Goal: Obtain resource: Obtain resource

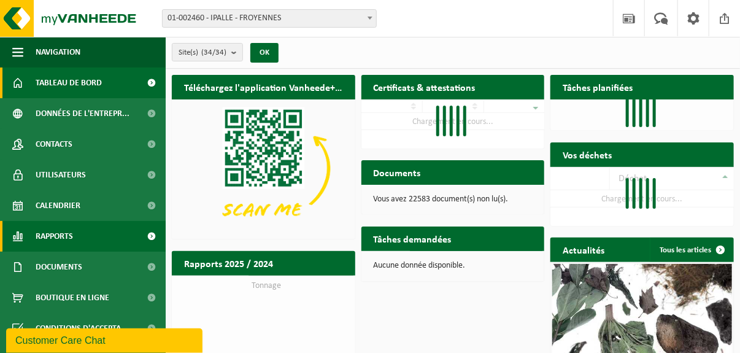
click at [63, 239] on span "Rapports" at bounding box center [54, 236] width 37 height 31
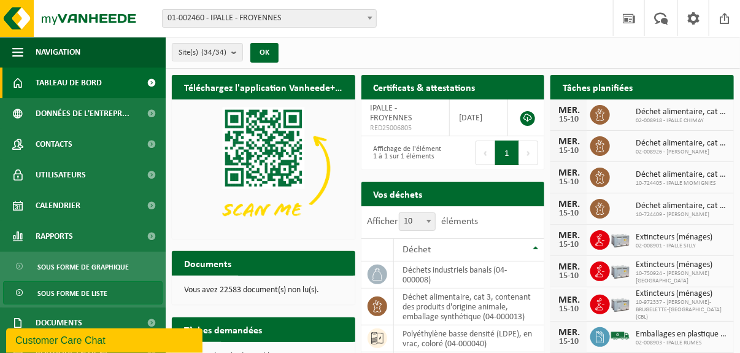
click at [58, 291] on span "Sous forme de liste" at bounding box center [72, 293] width 70 height 23
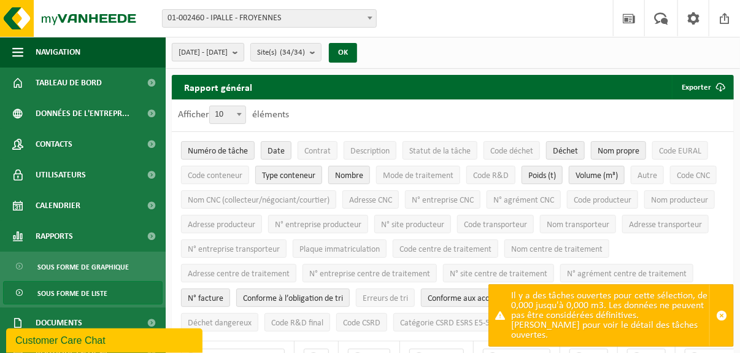
click at [244, 52] on b "submit" at bounding box center [238, 52] width 11 height 17
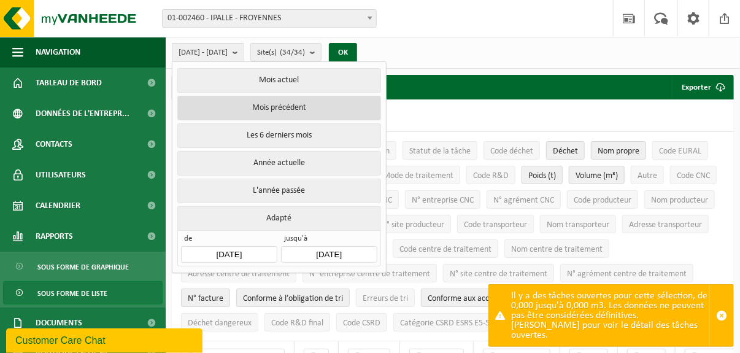
click at [275, 106] on button "Mois précédent" at bounding box center [278, 108] width 203 height 25
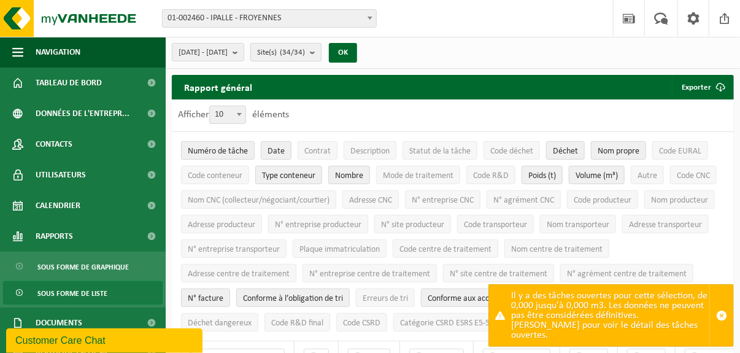
click at [321, 53] on b "submit" at bounding box center [315, 52] width 11 height 17
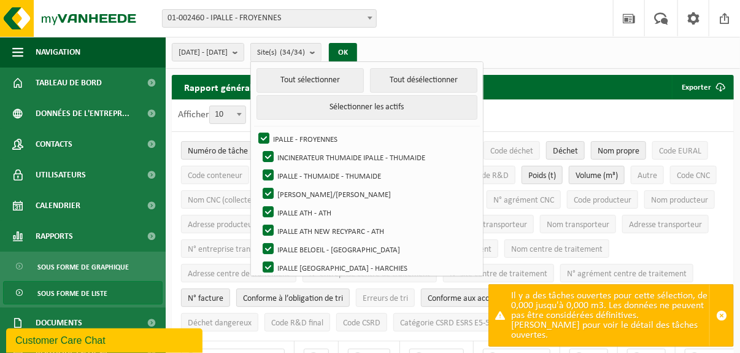
click at [528, 32] on div "Site: 01-002460 - IPALLE - FROYENNES 10-936400 - INCINERATEUR THUMAIDE IPALLE -…" at bounding box center [370, 18] width 740 height 37
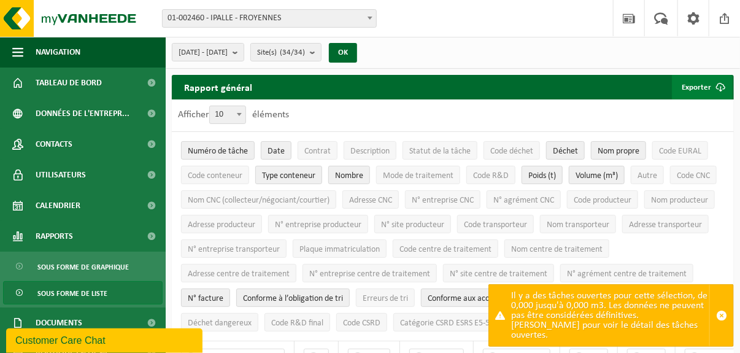
click at [703, 88] on button "Exporter" at bounding box center [702, 87] width 61 height 25
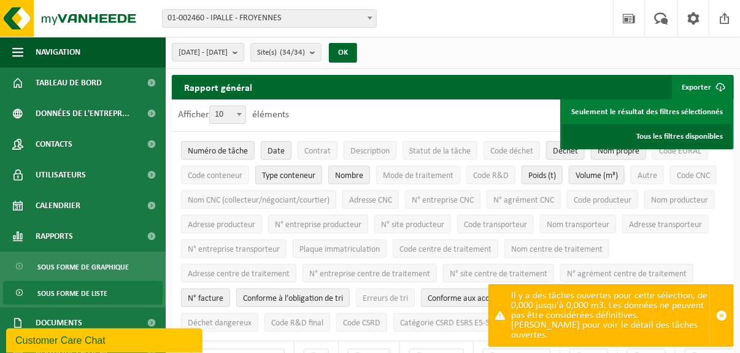
click at [688, 133] on link "Tous les filtres disponibles" at bounding box center [647, 136] width 170 height 25
